Goal: Information Seeking & Learning: Understand process/instructions

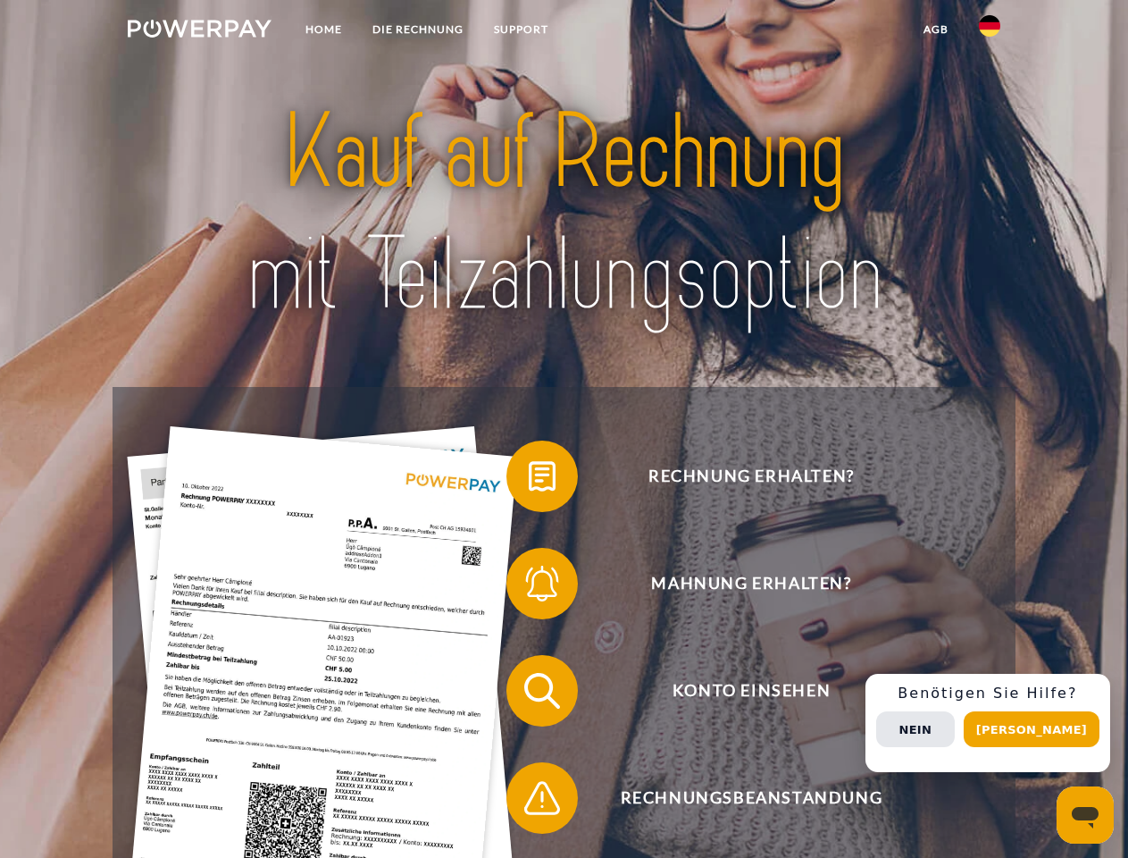
click at [199, 31] on img at bounding box center [200, 29] width 144 height 18
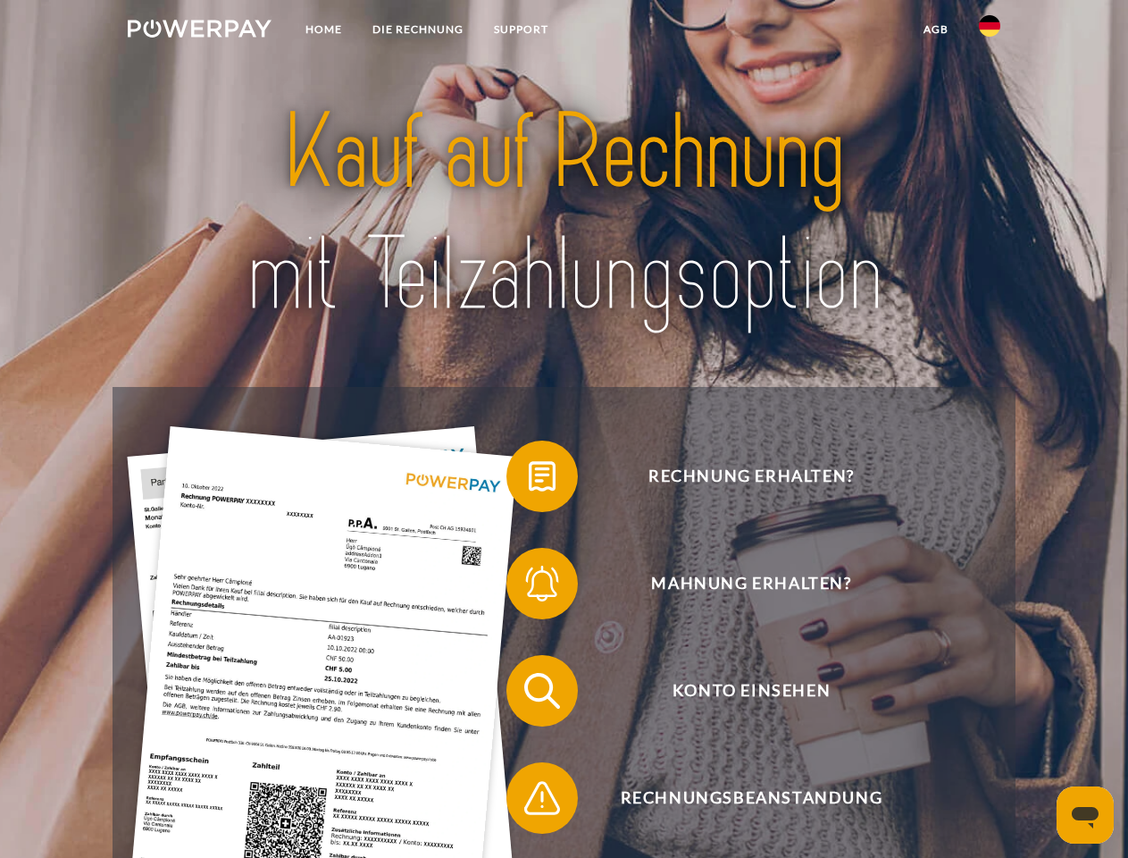
click at [990, 31] on img at bounding box center [989, 25] width 21 height 21
click at [935, 29] on link "agb" at bounding box center [936, 29] width 55 height 32
click at [529, 480] on span at bounding box center [515, 476] width 89 height 89
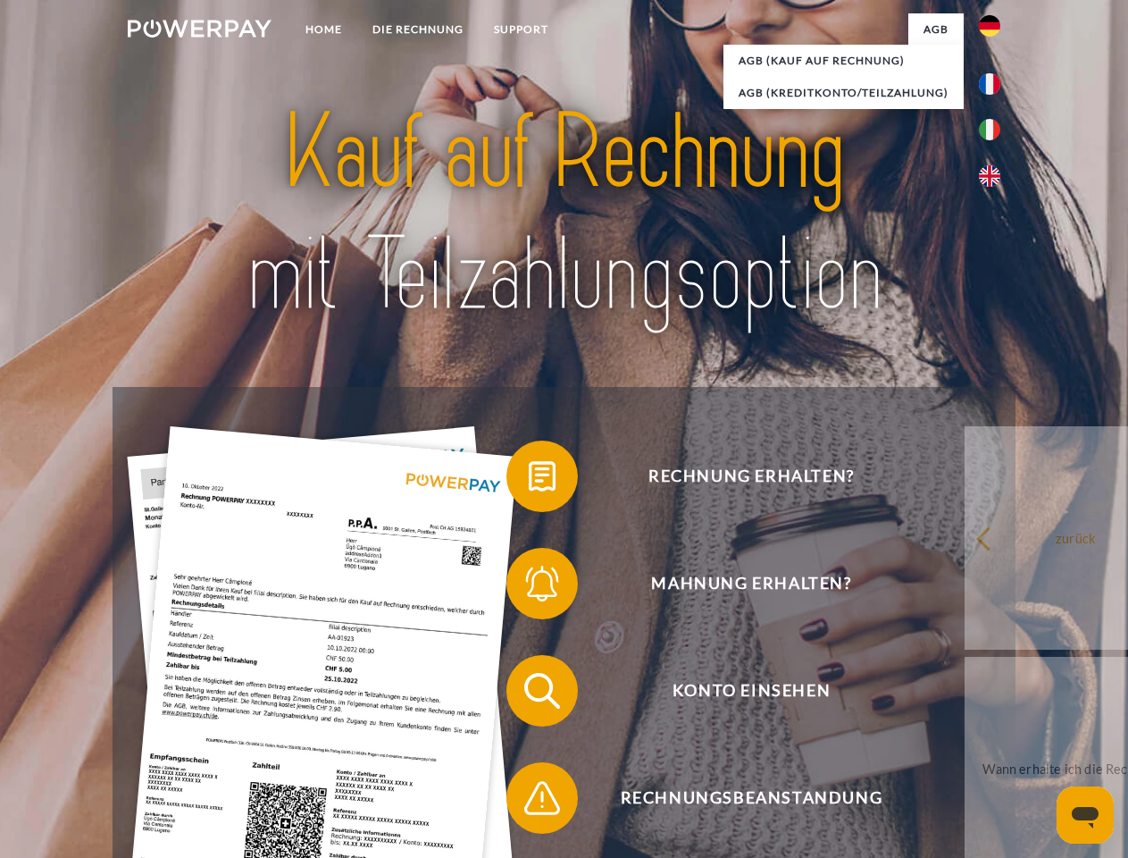
click at [529, 587] on div "Rechnung erhalten? Mahnung erhalten? Konto einsehen" at bounding box center [564, 744] width 902 height 715
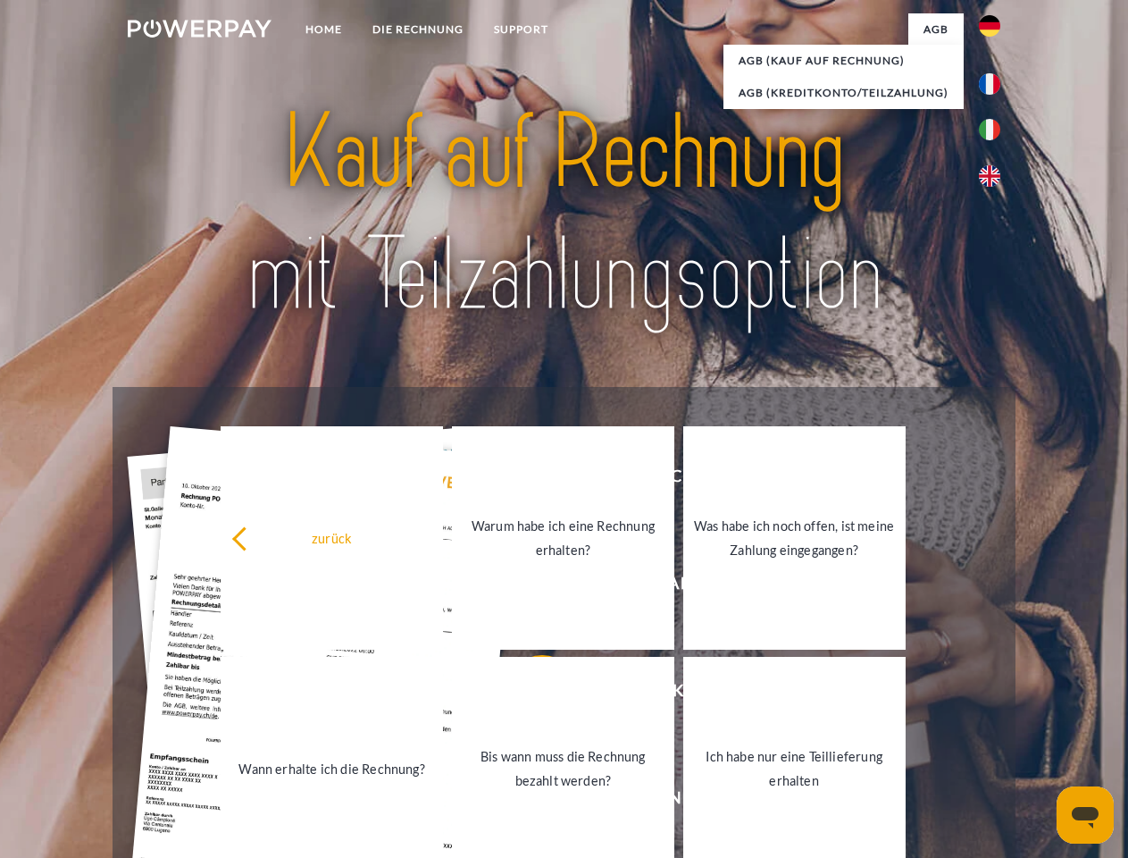
click at [529, 694] on link "Bis wann muss die Rechnung bezahlt werden?" at bounding box center [563, 768] width 222 height 223
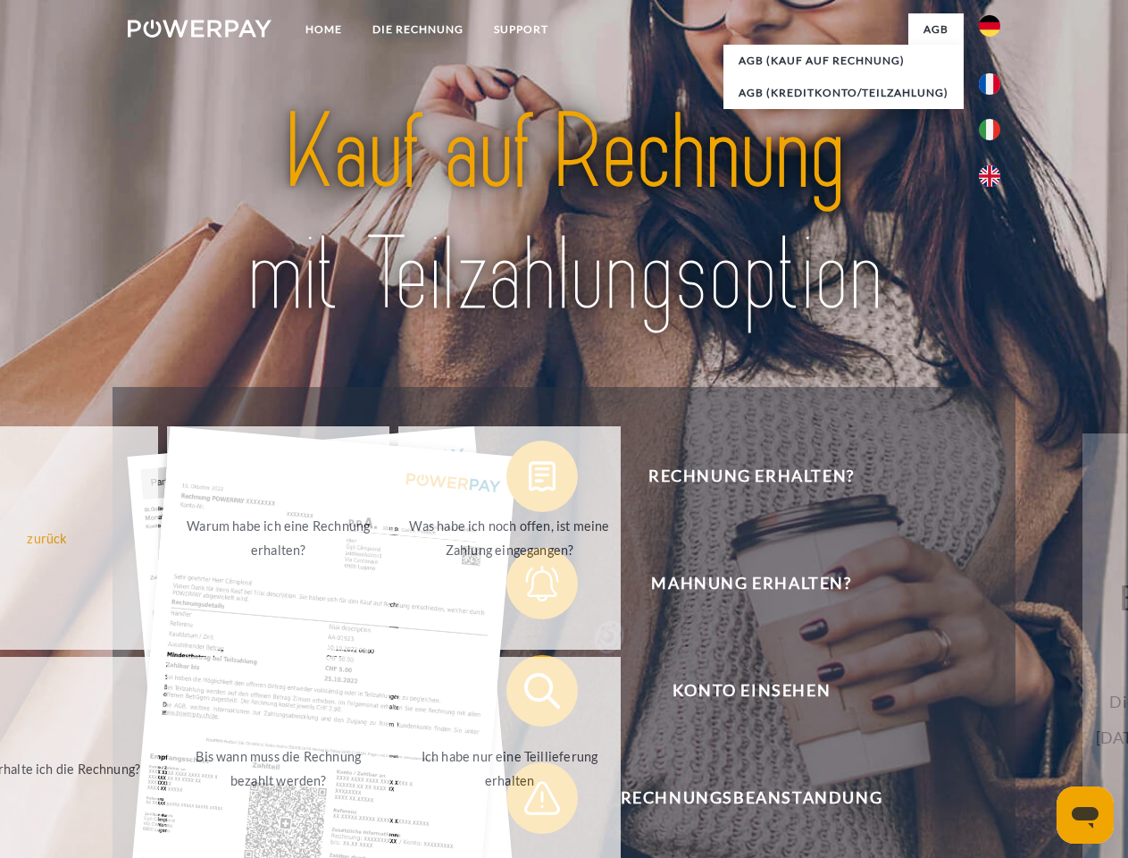
click at [529, 801] on div "Rechnung erhalten? Mahnung erhalten? Konto einsehen" at bounding box center [564, 744] width 902 height 715
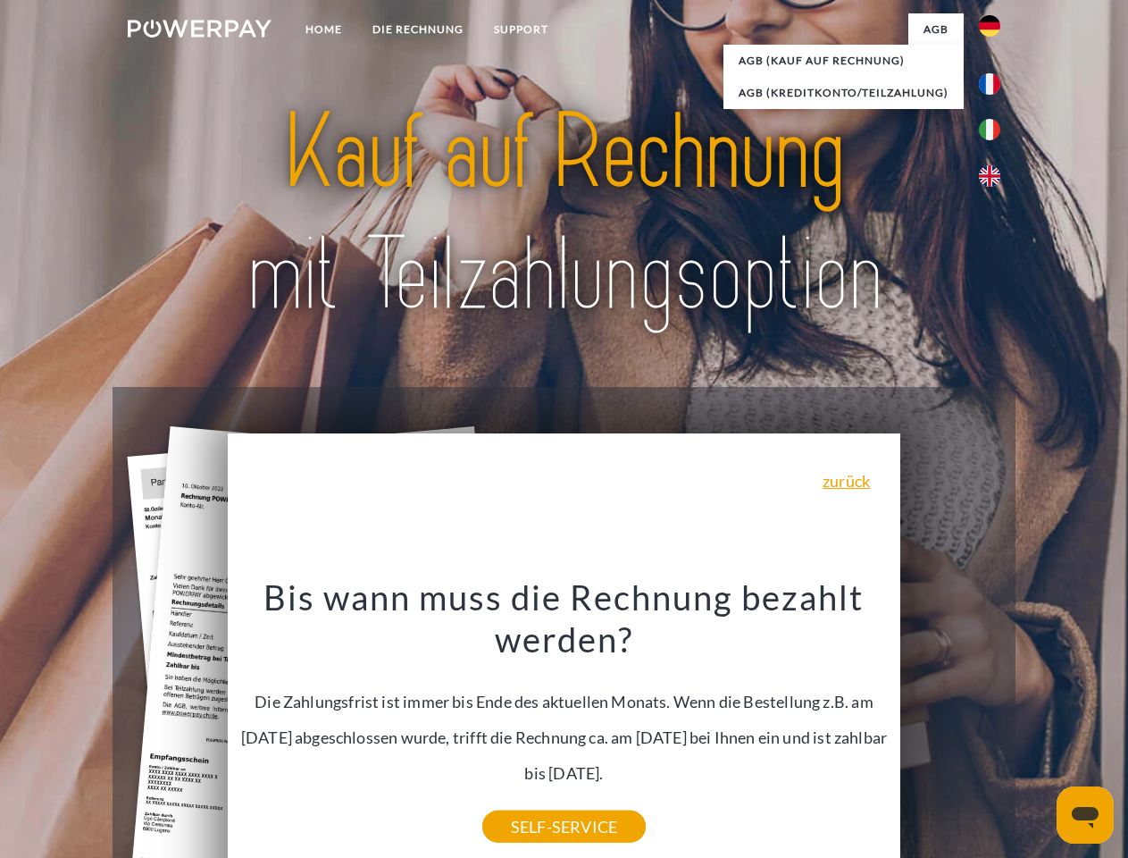
click at [994, 723] on div "Rechnung erhalten? Mahnung erhalten? Konto einsehen" at bounding box center [564, 744] width 902 height 715
click at [951, 726] on span "Konto einsehen" at bounding box center [751, 690] width 438 height 71
click at [1038, 729] on header "Home DIE RECHNUNG SUPPORT" at bounding box center [564, 617] width 1128 height 1234
